Goal: Transaction & Acquisition: Purchase product/service

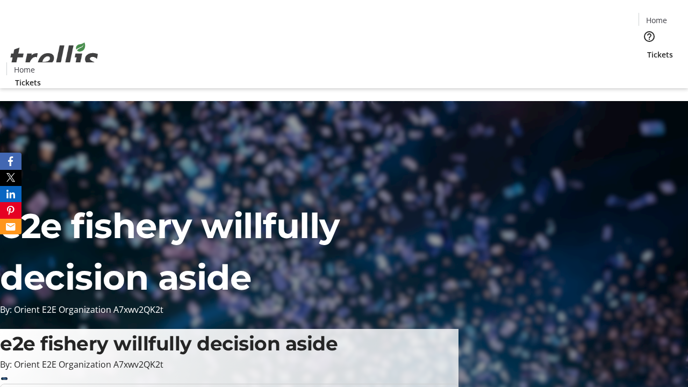
click at [647, 49] on span "Tickets" at bounding box center [660, 54] width 26 height 11
